Goal: Book appointment/travel/reservation

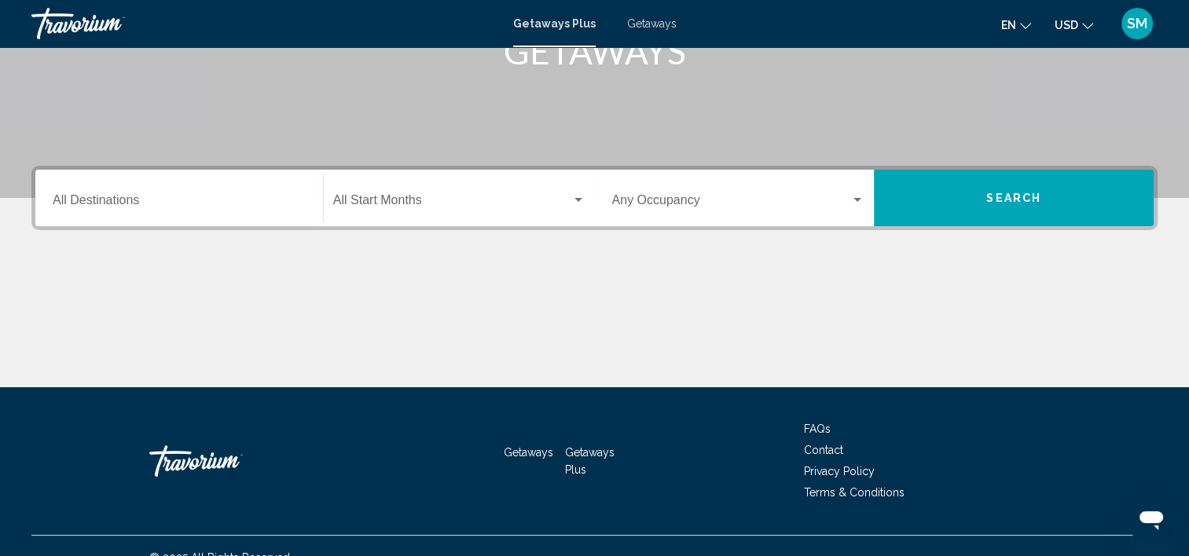
scroll to position [277, 0]
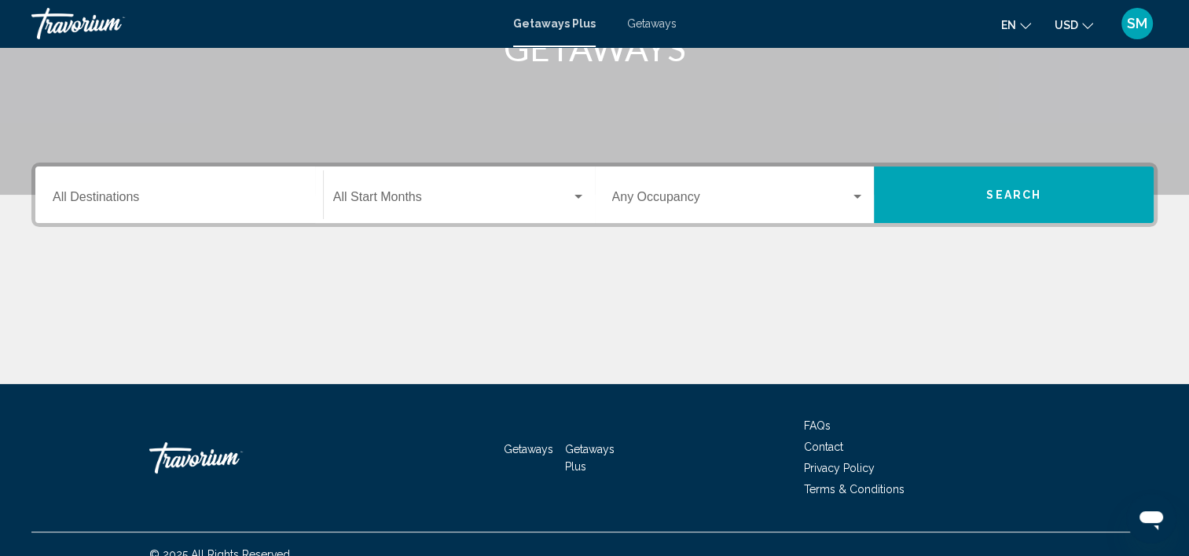
click at [240, 186] on div "Destination All Destinations" at bounding box center [179, 194] width 253 height 49
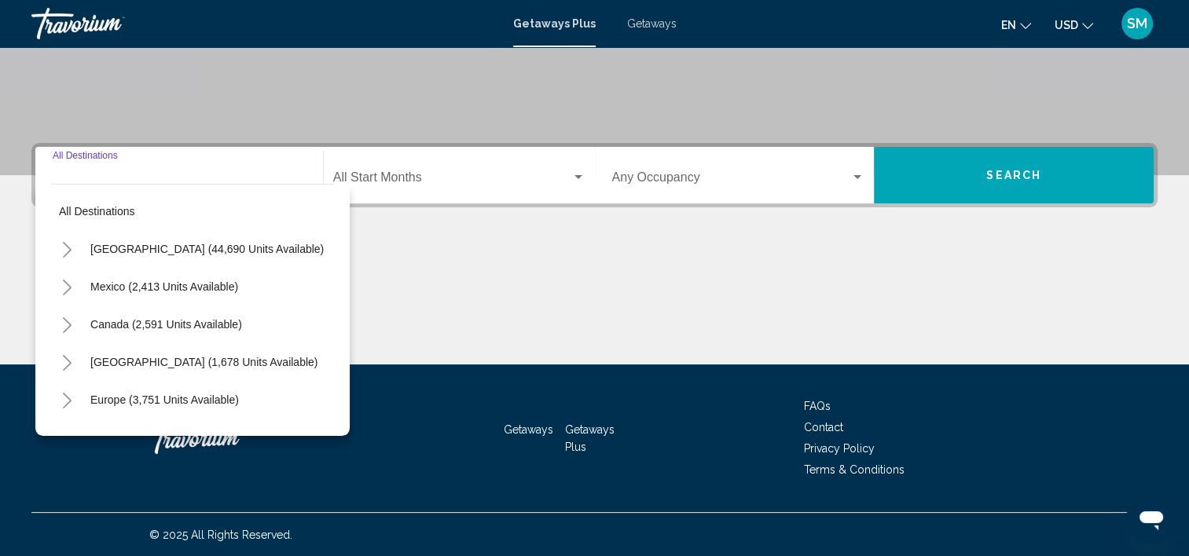
click at [210, 171] on div "Destination All Destinations" at bounding box center [179, 175] width 253 height 49
click at [431, 270] on div "Main content" at bounding box center [594, 306] width 1126 height 118
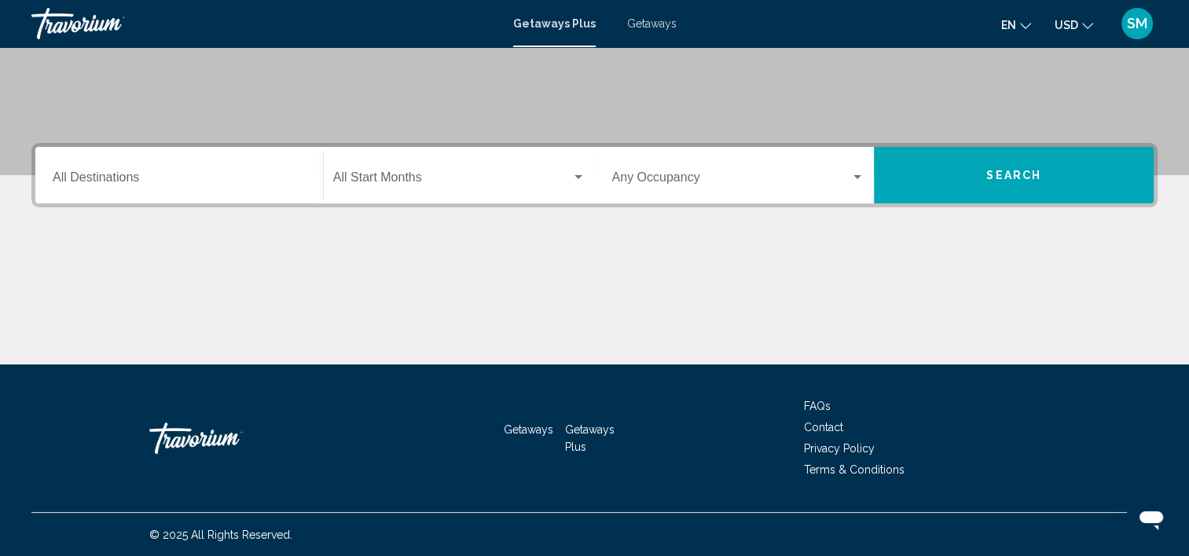
click at [654, 21] on span "Getaways" at bounding box center [651, 23] width 49 height 13
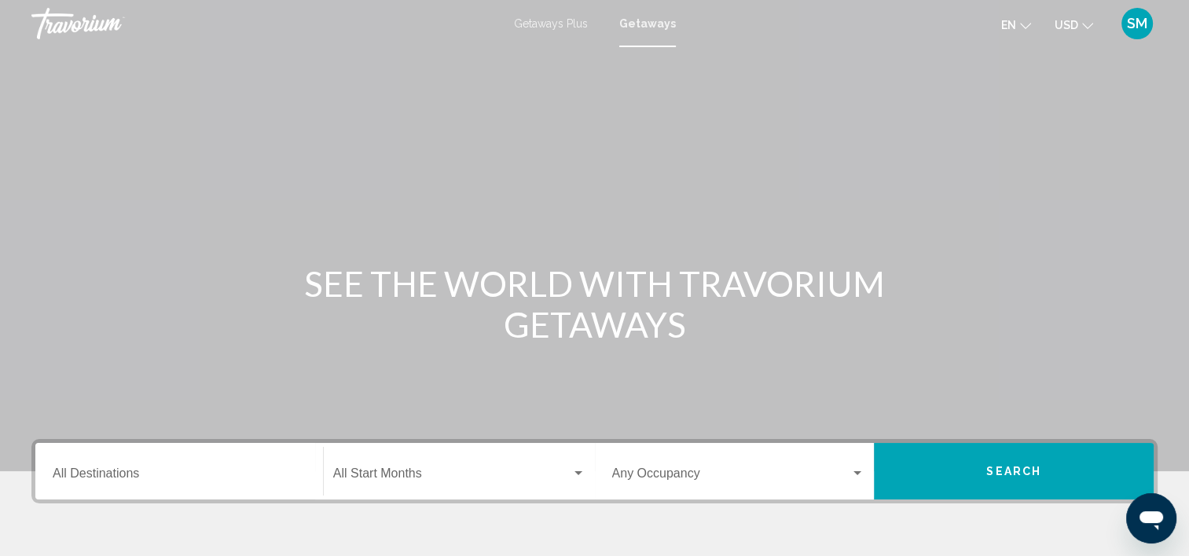
click at [207, 484] on div "Destination All Destinations" at bounding box center [179, 471] width 253 height 49
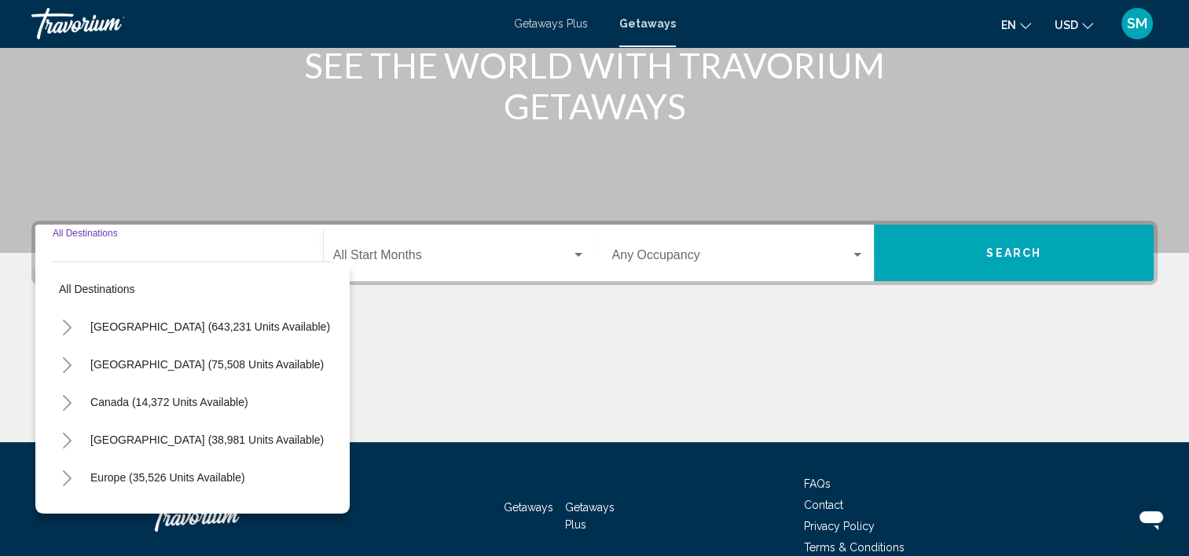
scroll to position [296, 0]
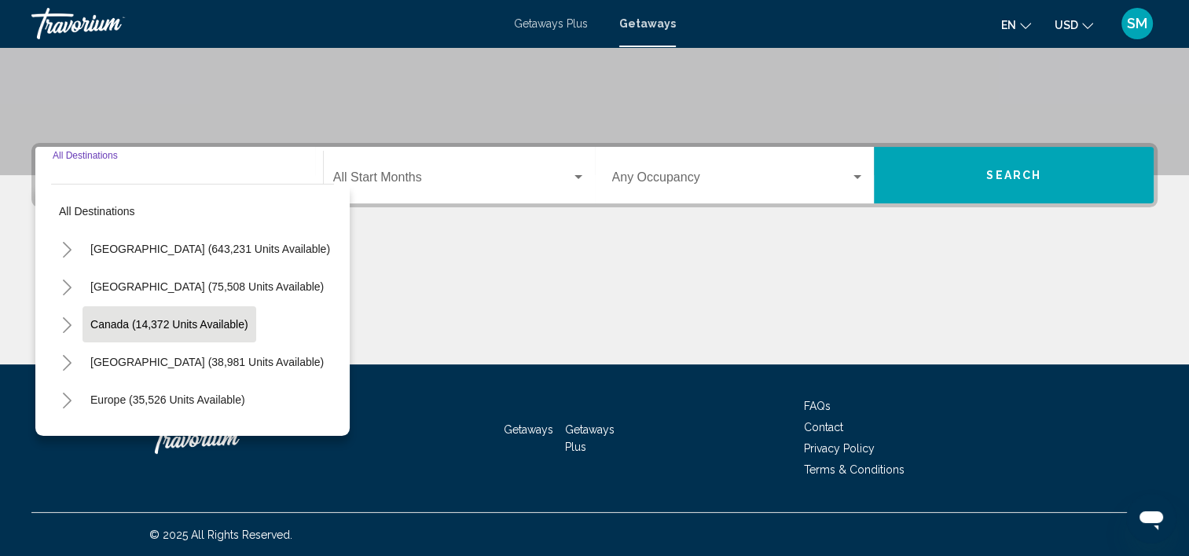
click at [230, 324] on span "Canada (14,372 units available)" at bounding box center [169, 324] width 158 height 13
type input "**********"
